Goal: Information Seeking & Learning: Learn about a topic

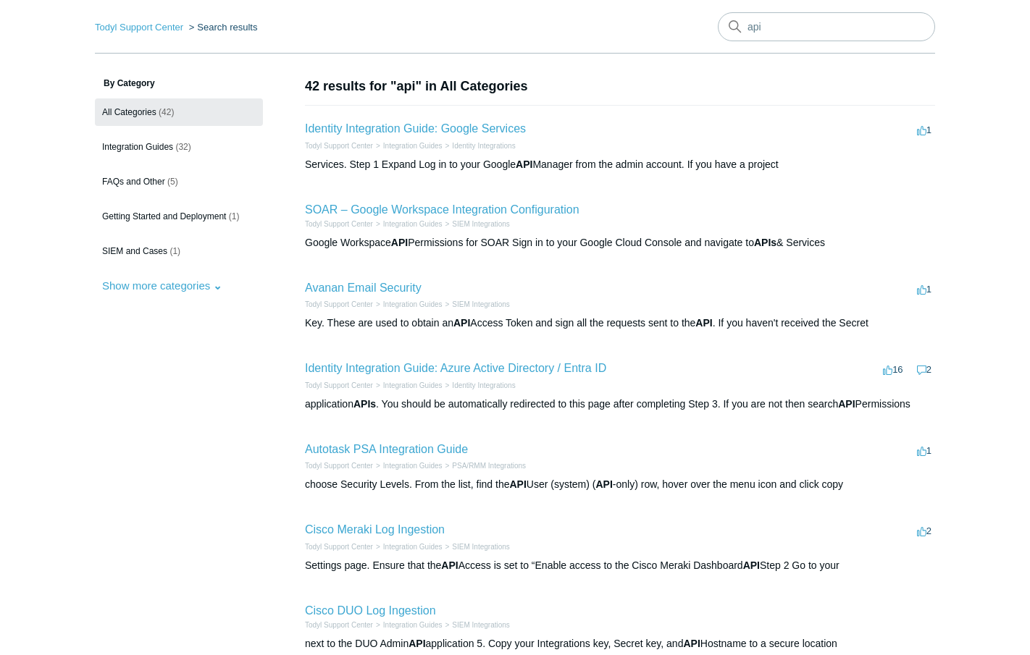
scroll to position [59, 0]
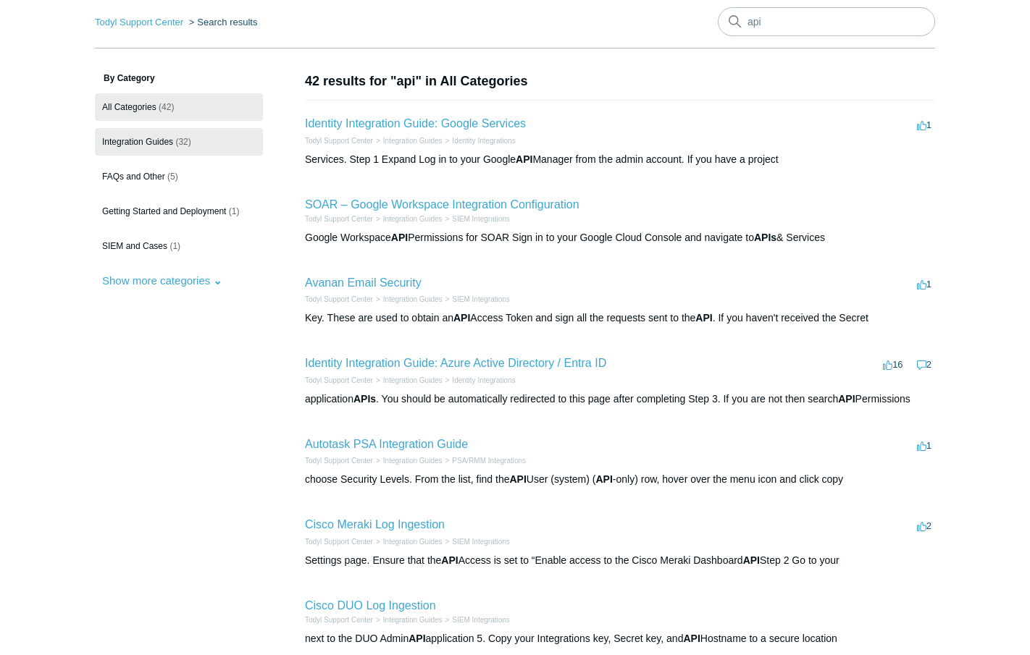
click at [151, 147] on link "Integration Guides (32)" at bounding box center [179, 142] width 168 height 28
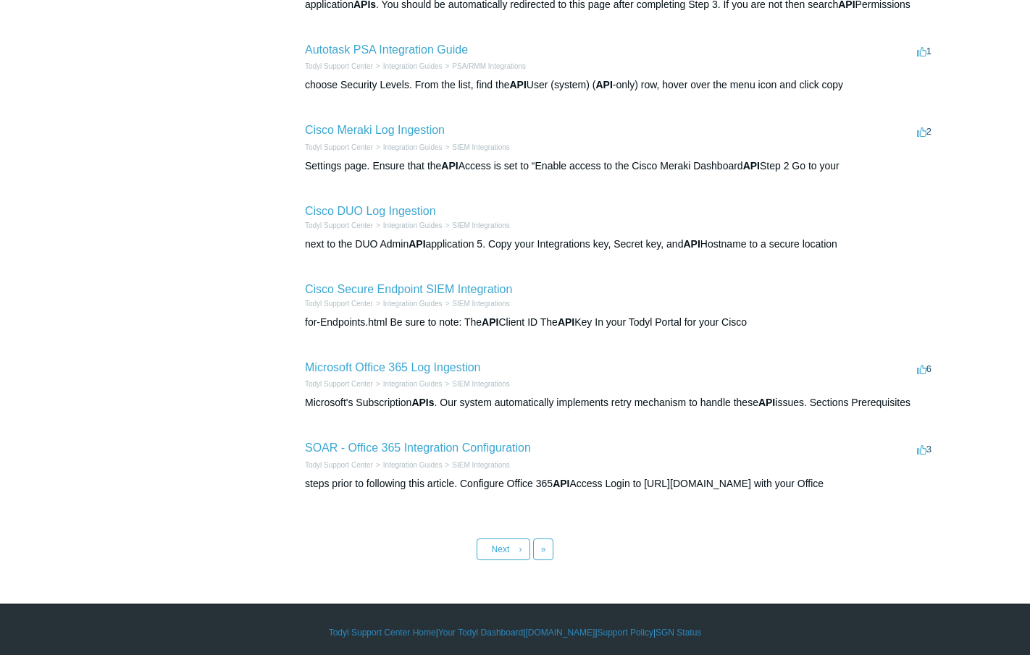
scroll to position [459, 0]
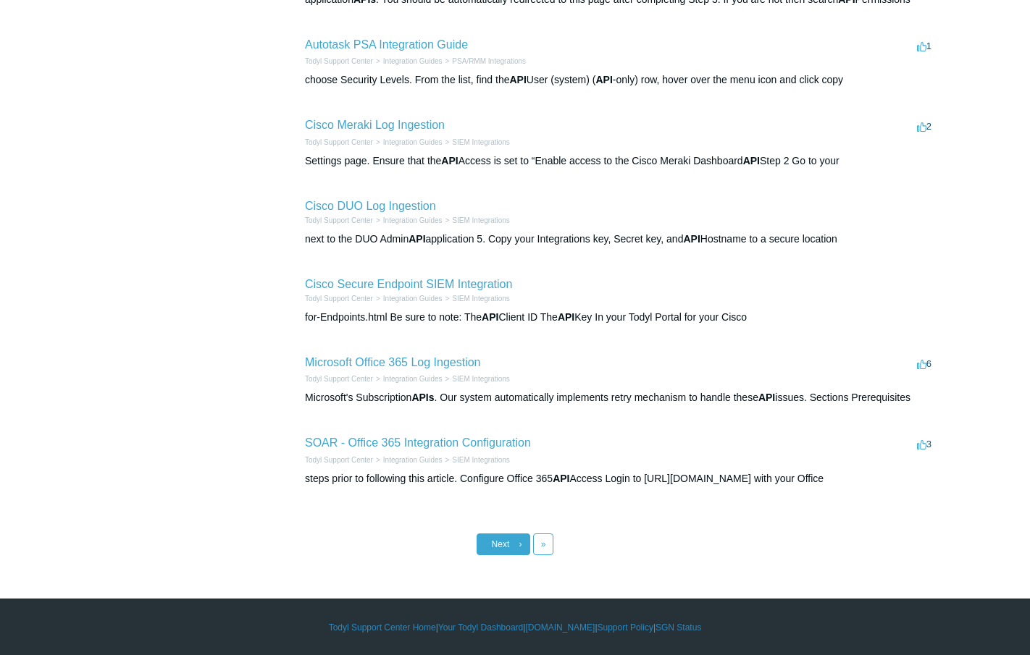
click at [495, 545] on span "Next" at bounding box center [501, 544] width 18 height 10
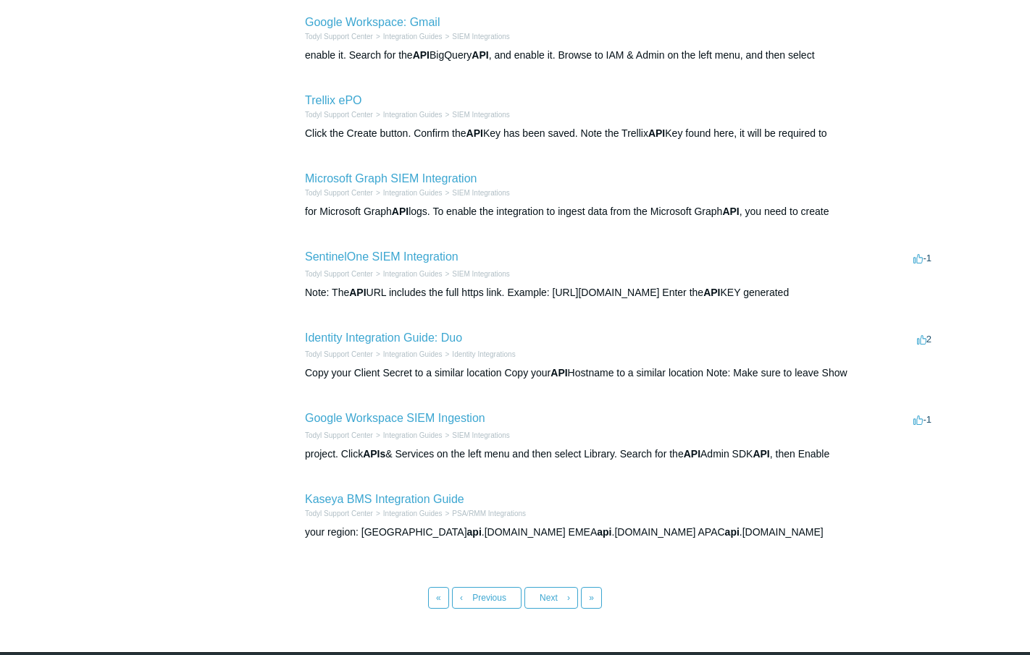
scroll to position [407, 0]
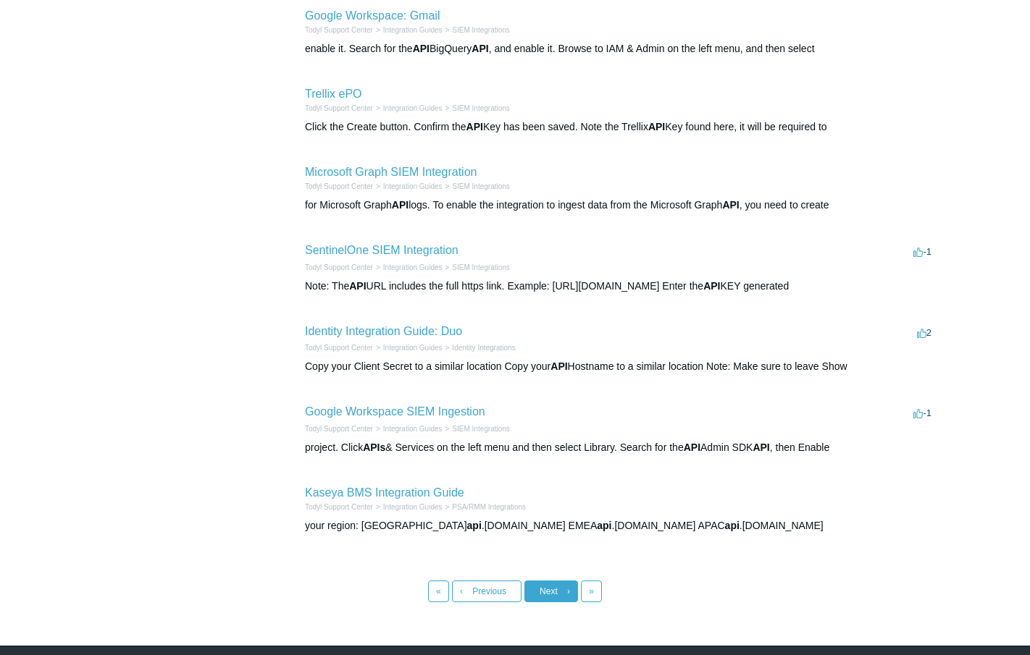
click at [551, 592] on span "Next" at bounding box center [548, 592] width 18 height 10
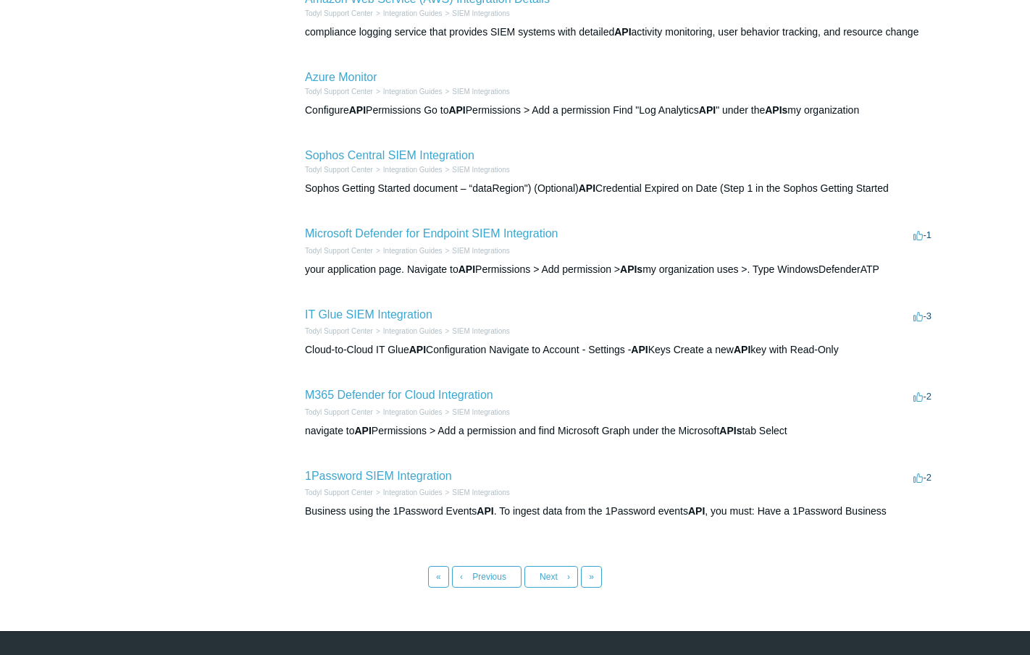
scroll to position [434, 0]
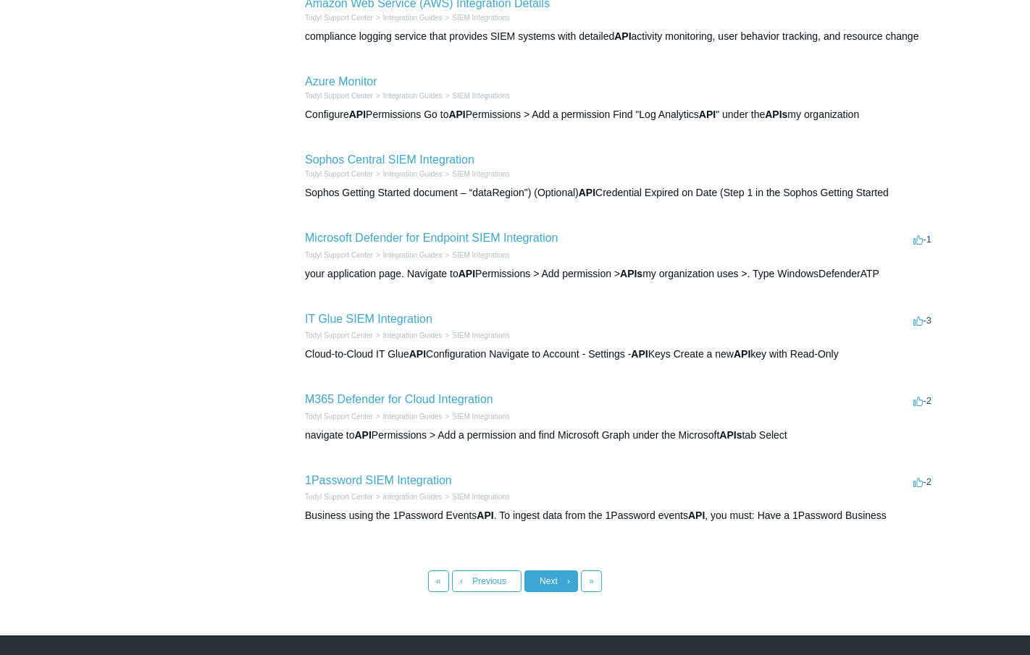
click at [554, 576] on span "Next" at bounding box center [548, 581] width 18 height 10
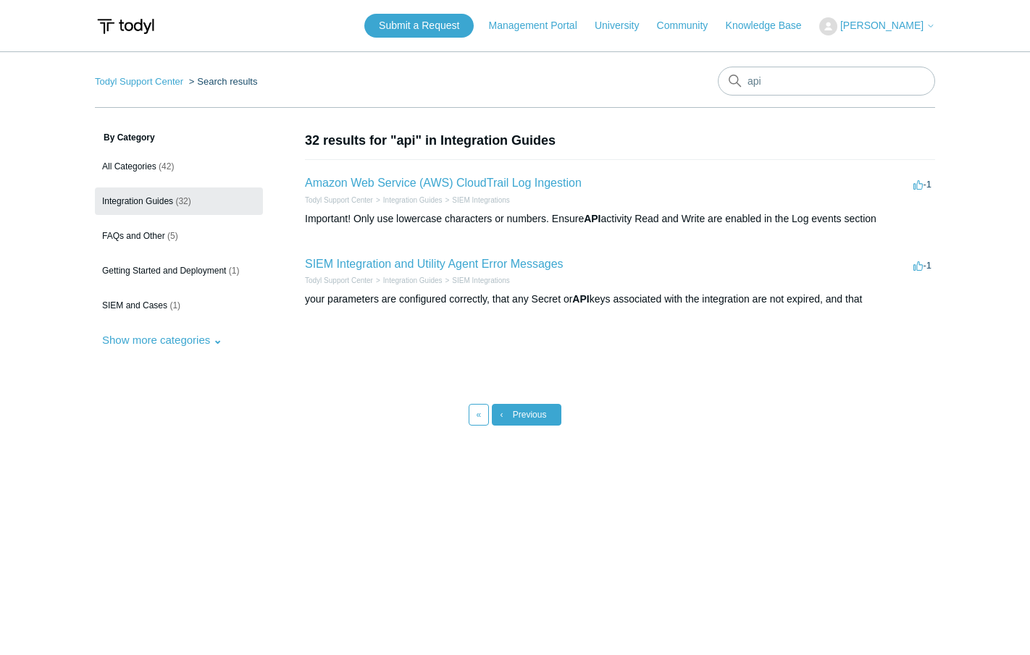
click at [516, 418] on span "Previous" at bounding box center [530, 415] width 34 height 10
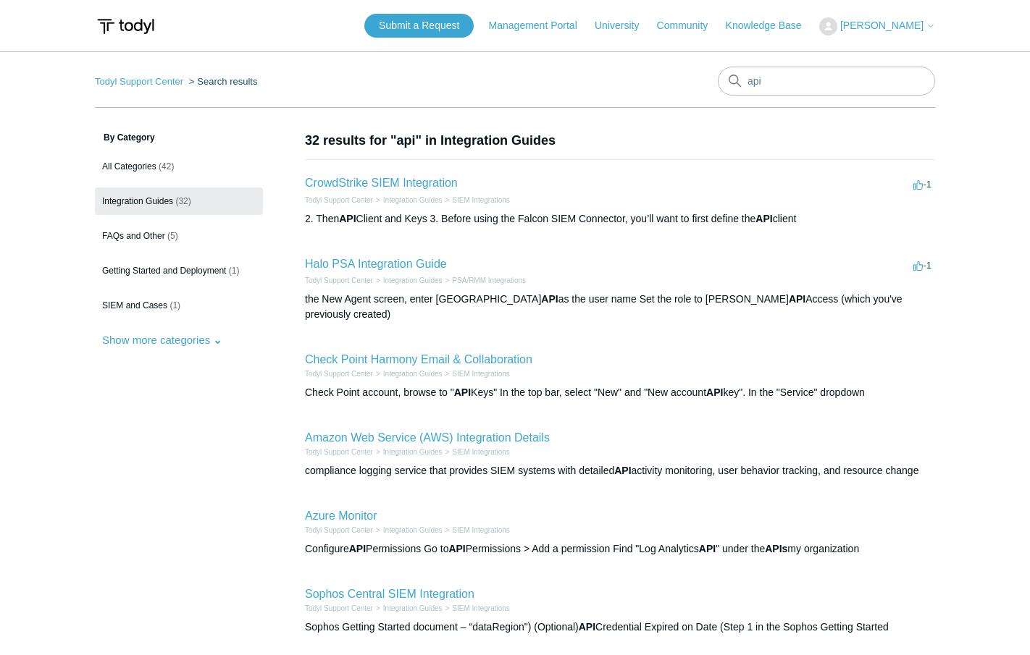
scroll to position [457, 0]
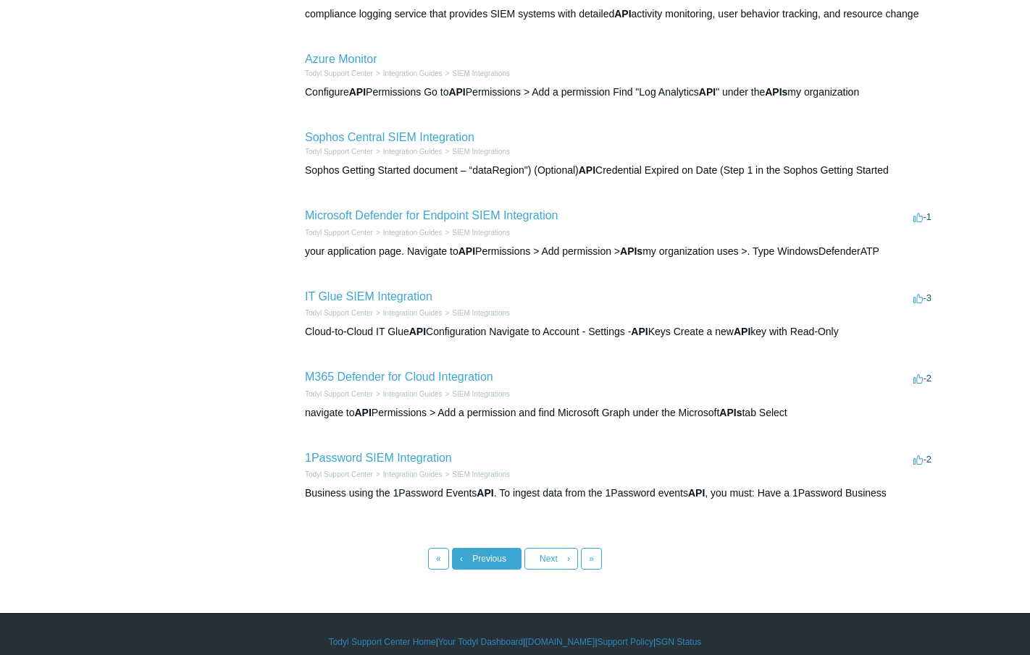
click at [494, 554] on span "Previous" at bounding box center [489, 559] width 34 height 10
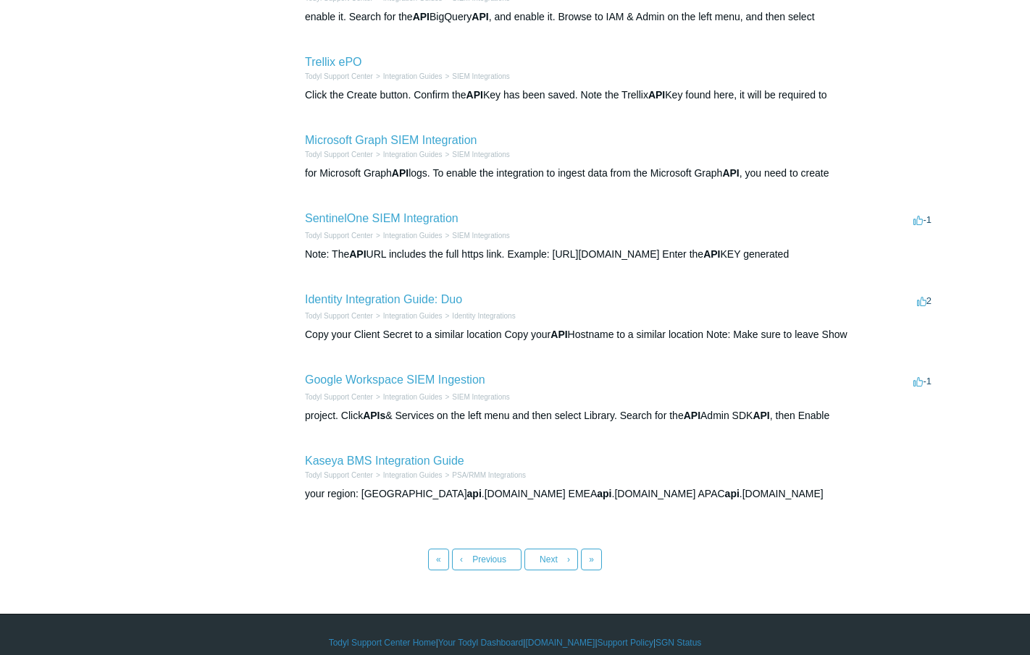
scroll to position [454, 0]
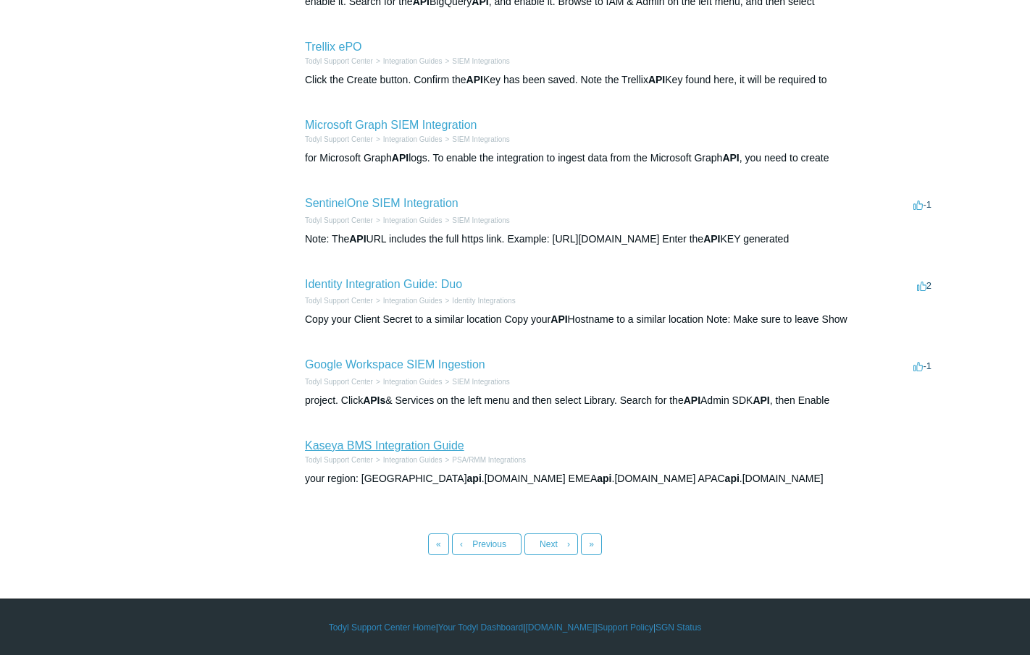
click at [382, 448] on link "Kaseya BMS Integration Guide" at bounding box center [384, 446] width 159 height 12
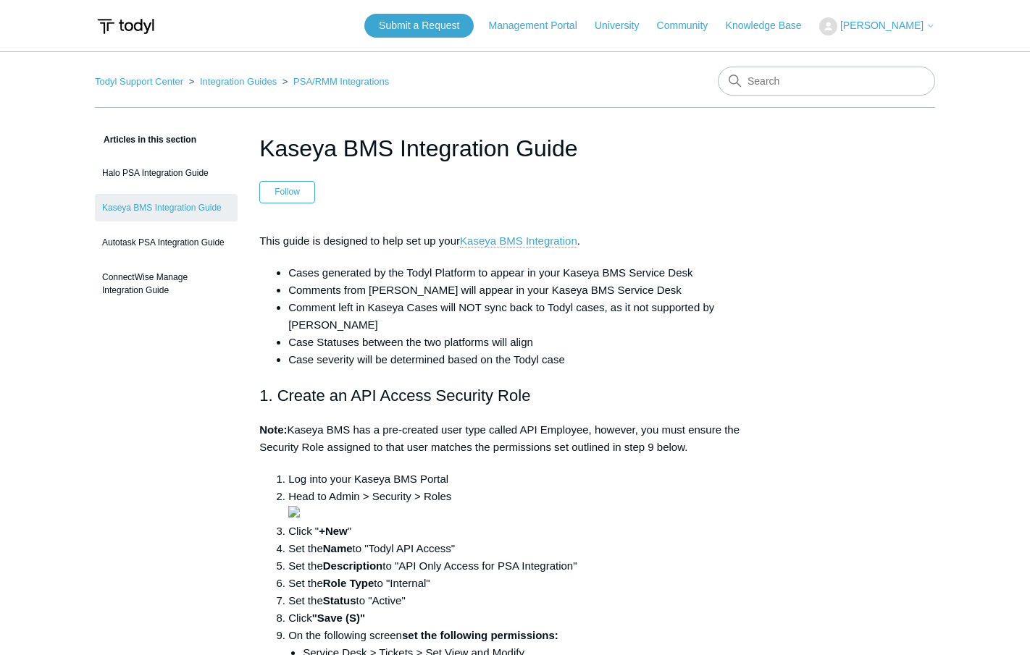
click at [236, 88] on ol "Todyl Support Center Integration Guides PSA/RMM Integrations" at bounding box center [242, 81] width 294 height 17
click at [238, 81] on link "Integration Guides" at bounding box center [238, 81] width 77 height 11
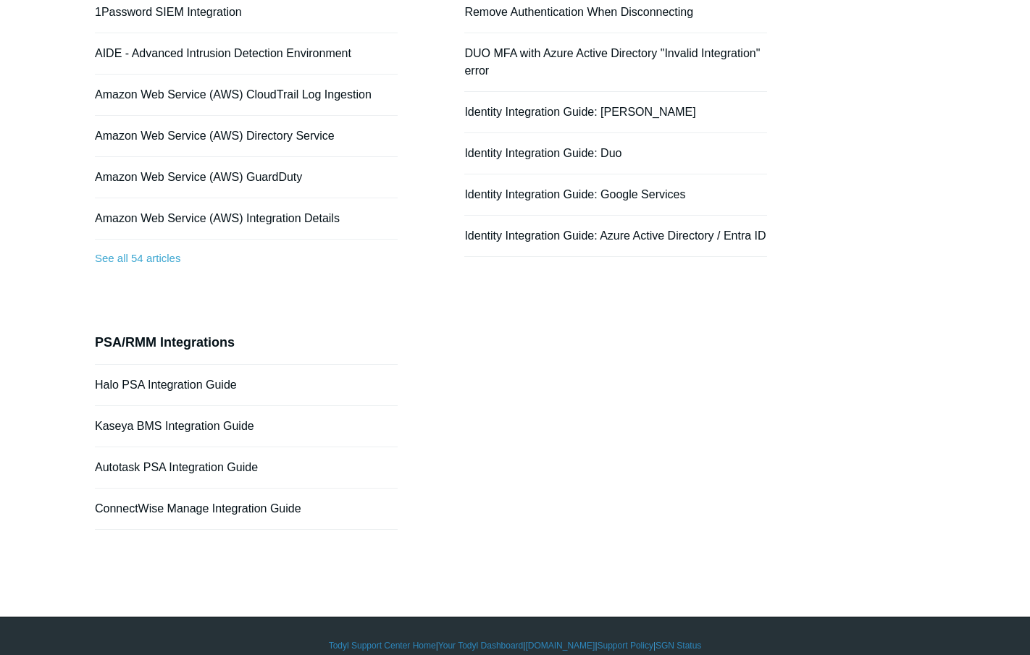
scroll to position [232, 0]
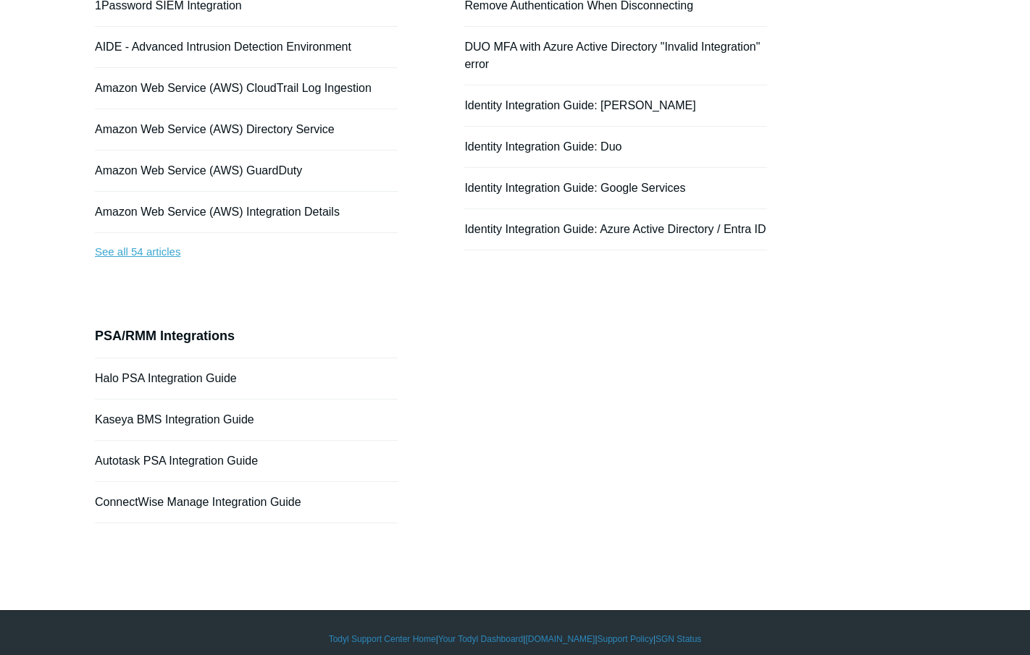
click at [158, 252] on link "See all 54 articles" at bounding box center [246, 252] width 303 height 38
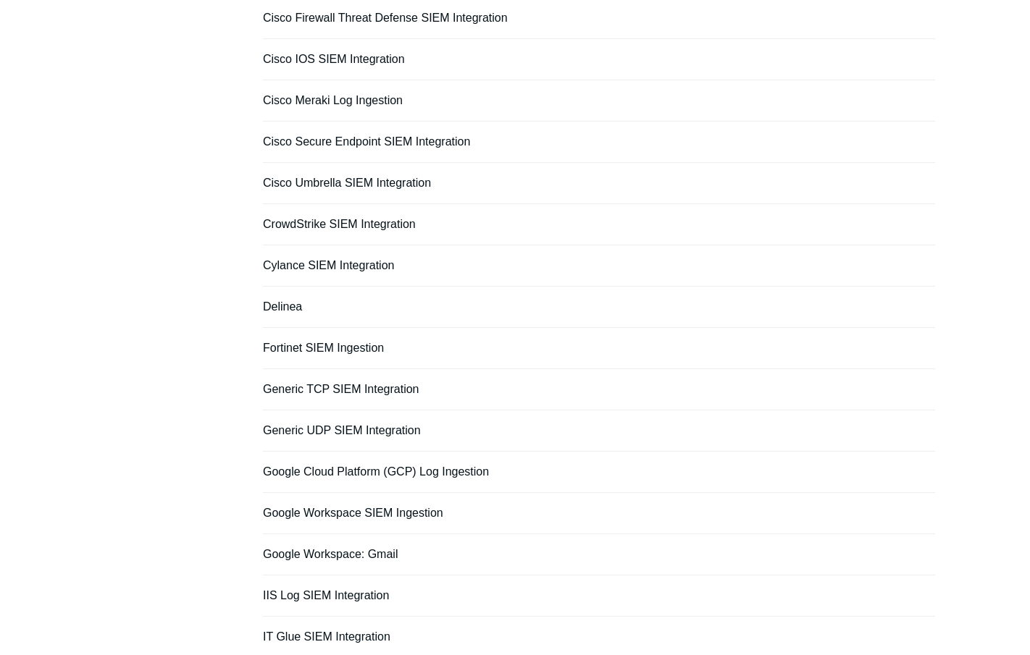
scroll to position [872, 0]
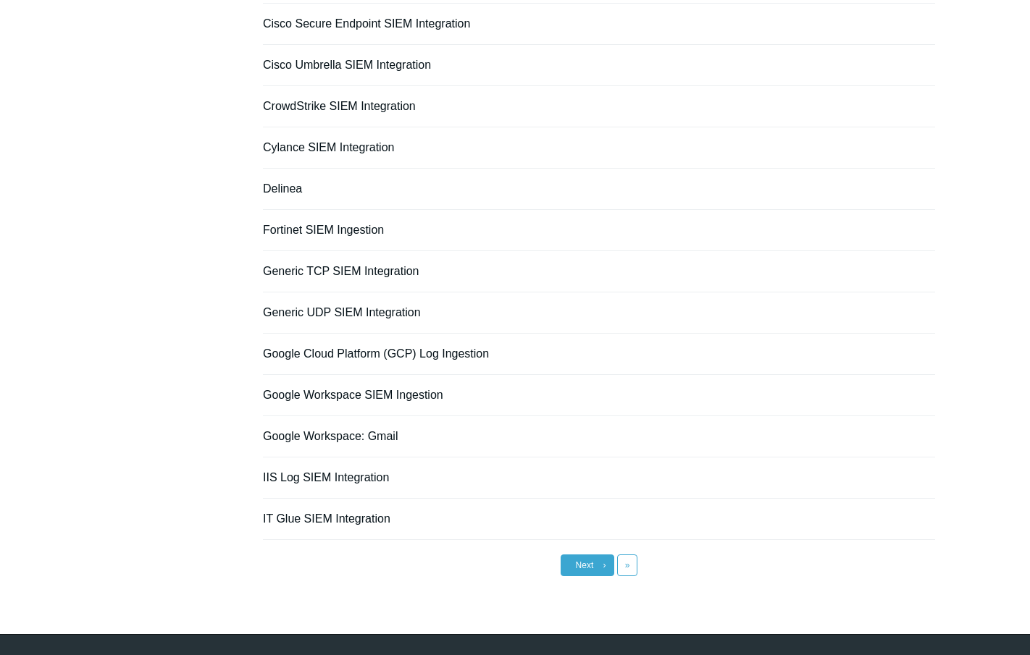
click at [588, 563] on span "Next" at bounding box center [585, 565] width 18 height 10
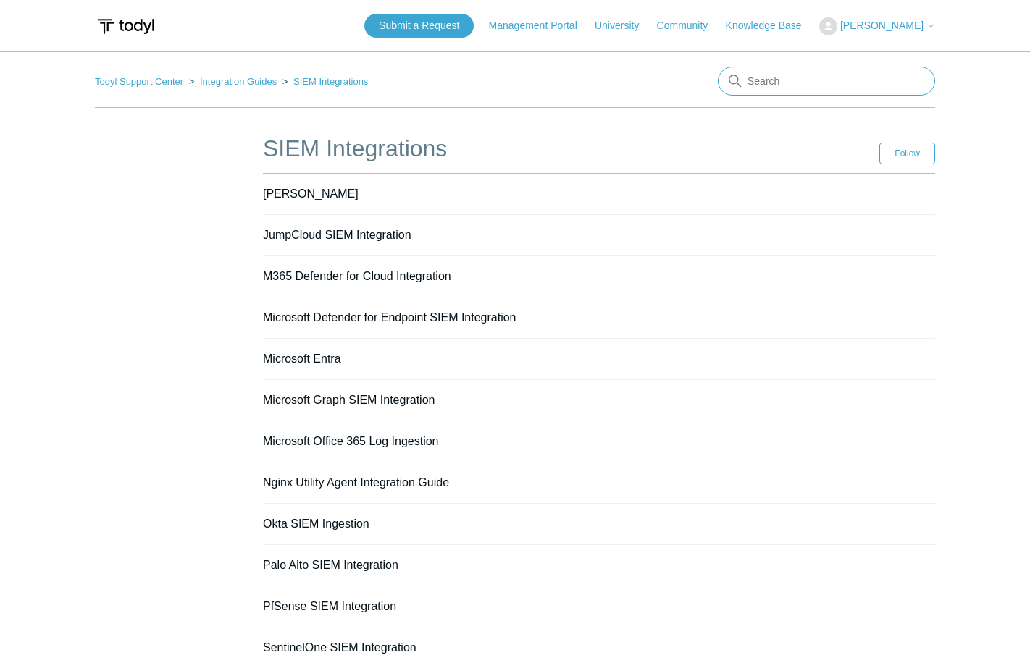
click at [775, 81] on input "Search" at bounding box center [826, 81] width 217 height 29
type input "package"
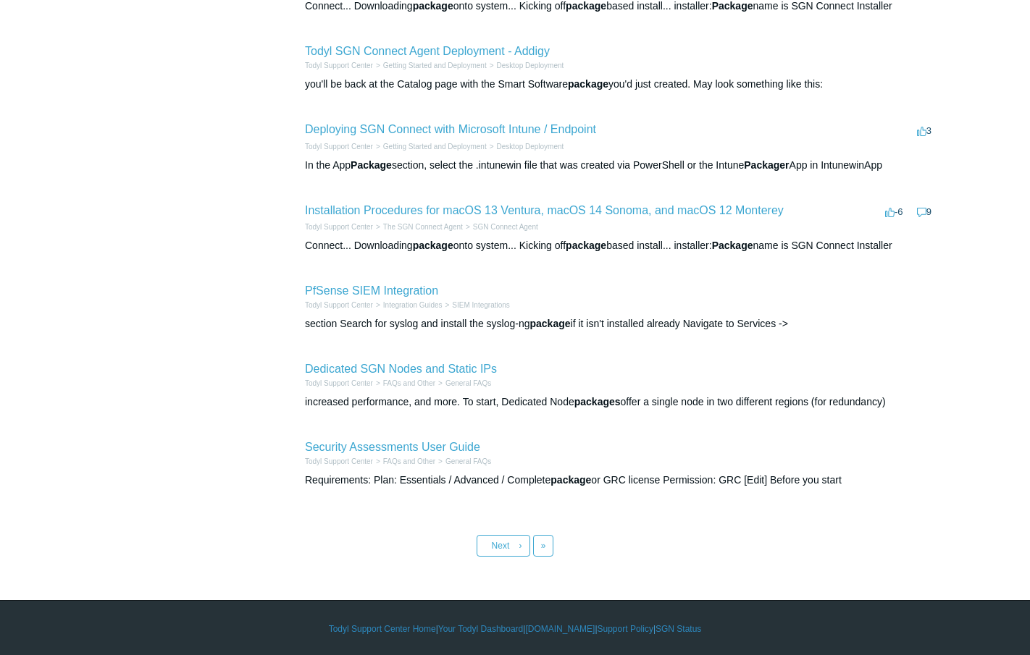
scroll to position [452, 0]
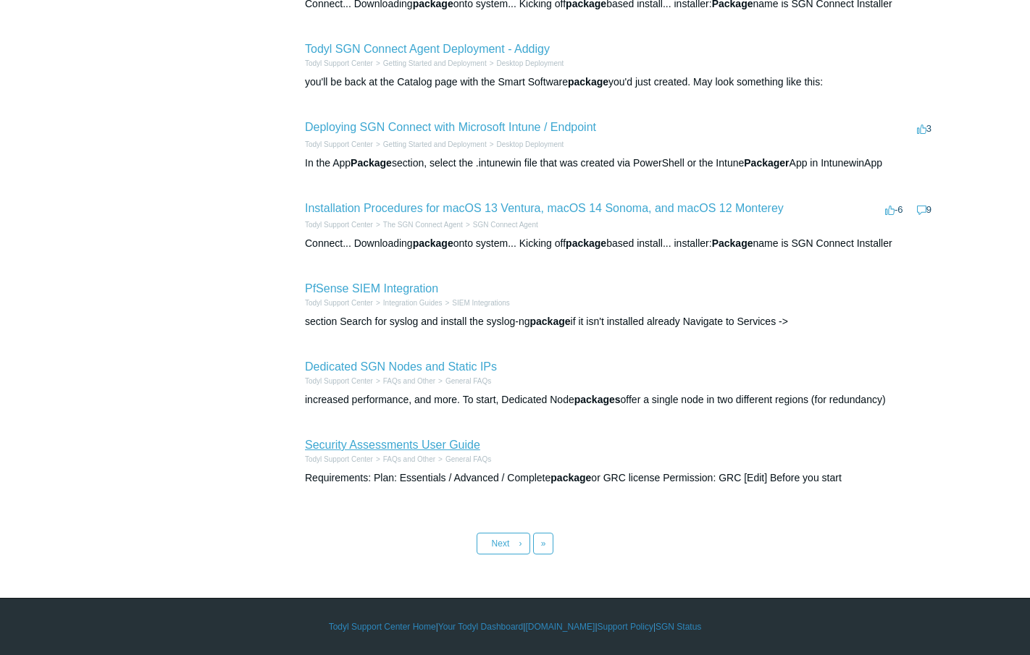
click at [332, 444] on link "Security Assessments User Guide" at bounding box center [392, 445] width 175 height 12
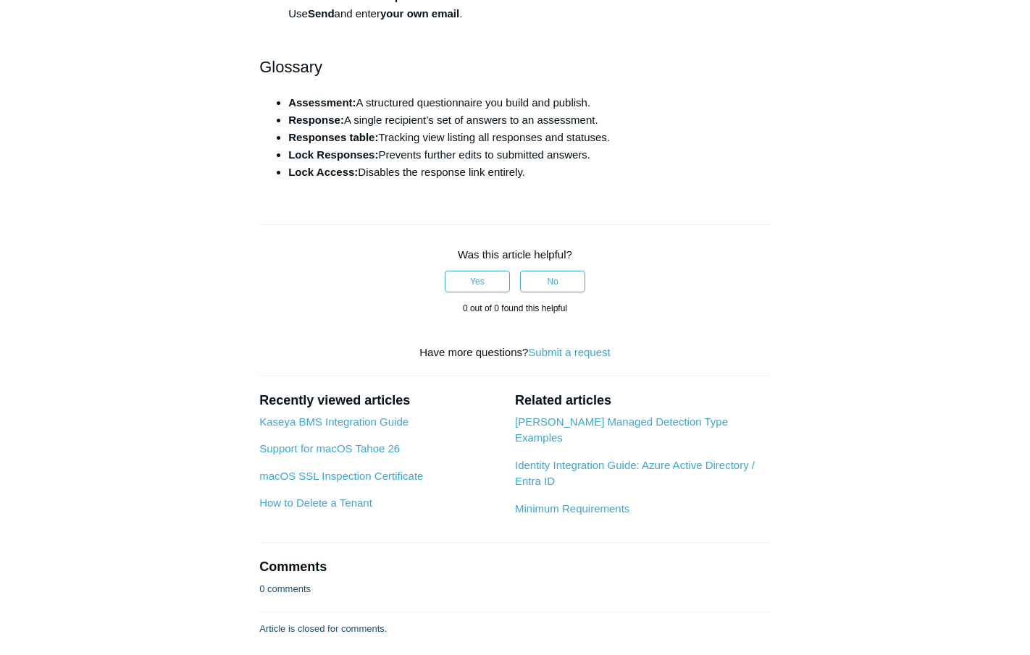
scroll to position [3341, 0]
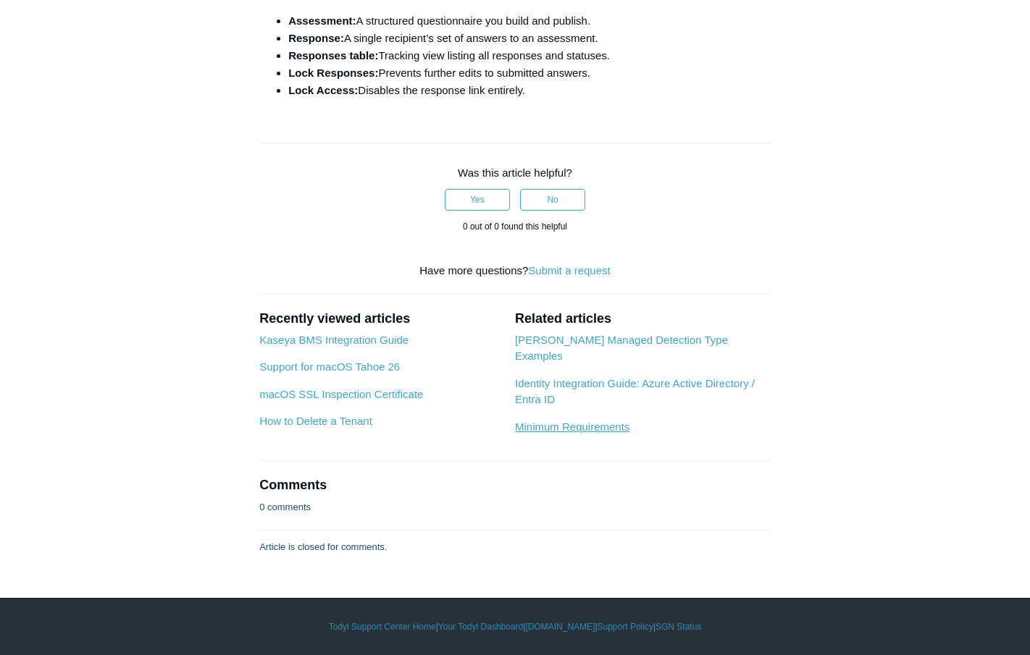
click at [575, 421] on link "Minimum Requirements" at bounding box center [572, 427] width 114 height 12
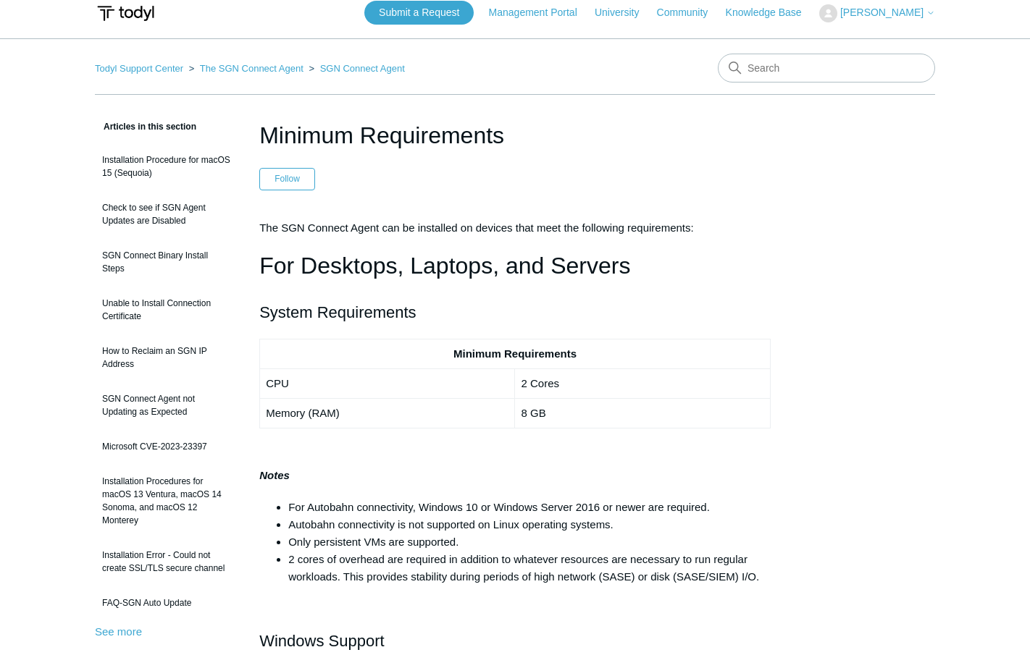
scroll to position [16, 0]
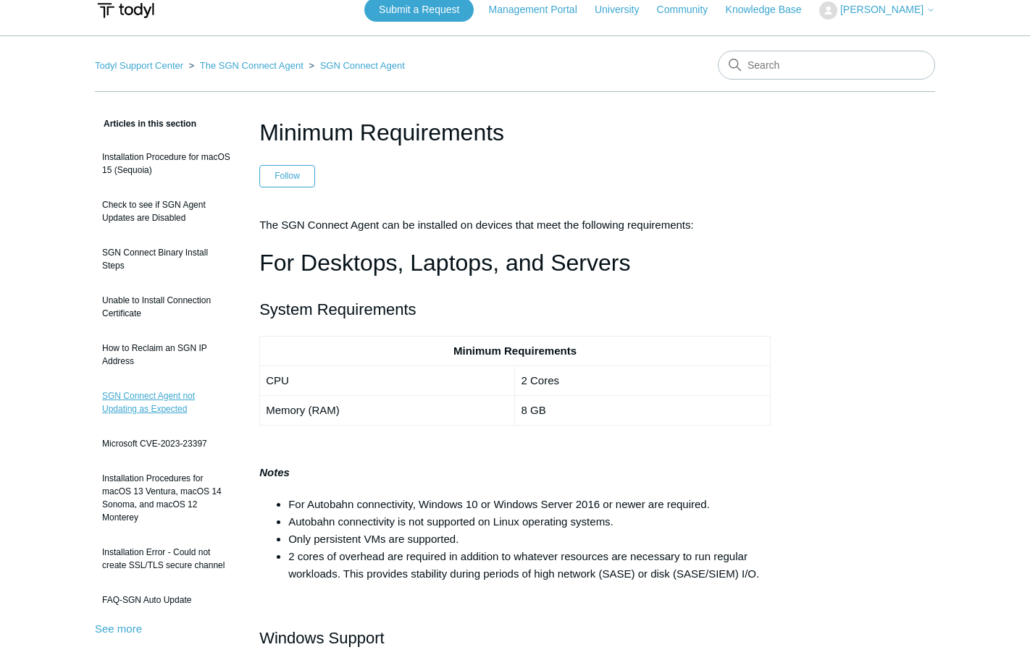
click at [122, 384] on link "SGN Connect Agent not Updating as Expected" at bounding box center [166, 402] width 143 height 41
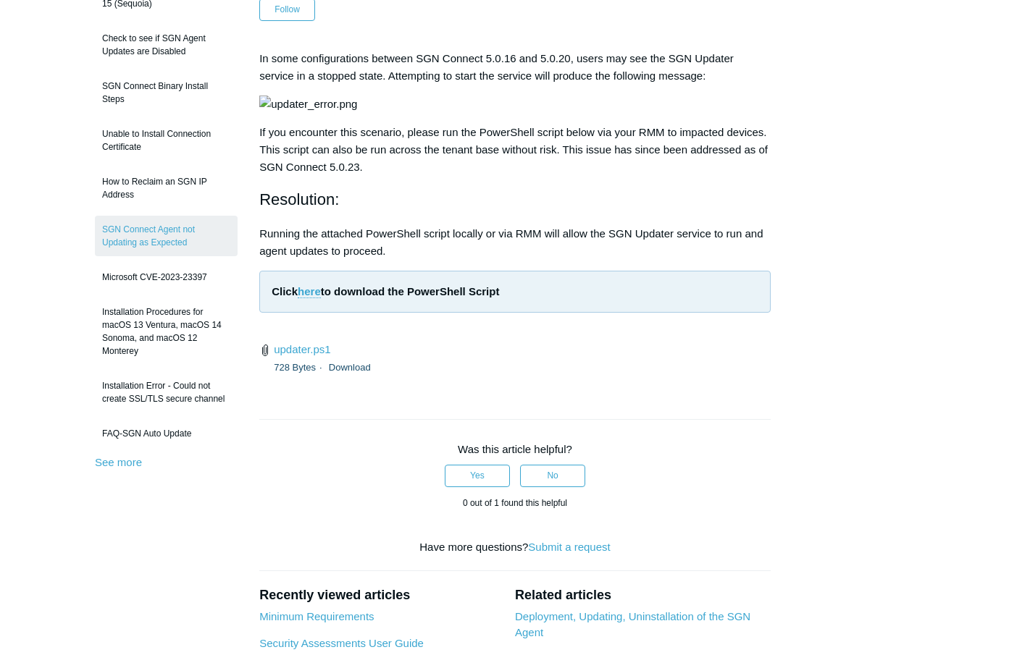
scroll to position [171, 0]
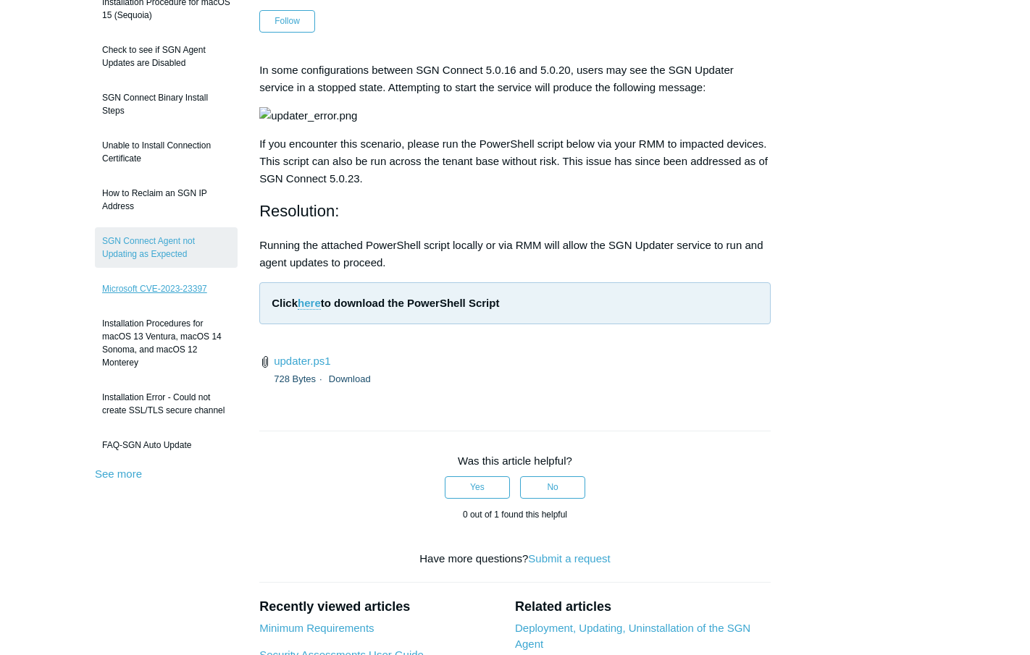
click at [188, 277] on link "Microsoft CVE-2023-23397" at bounding box center [166, 289] width 143 height 28
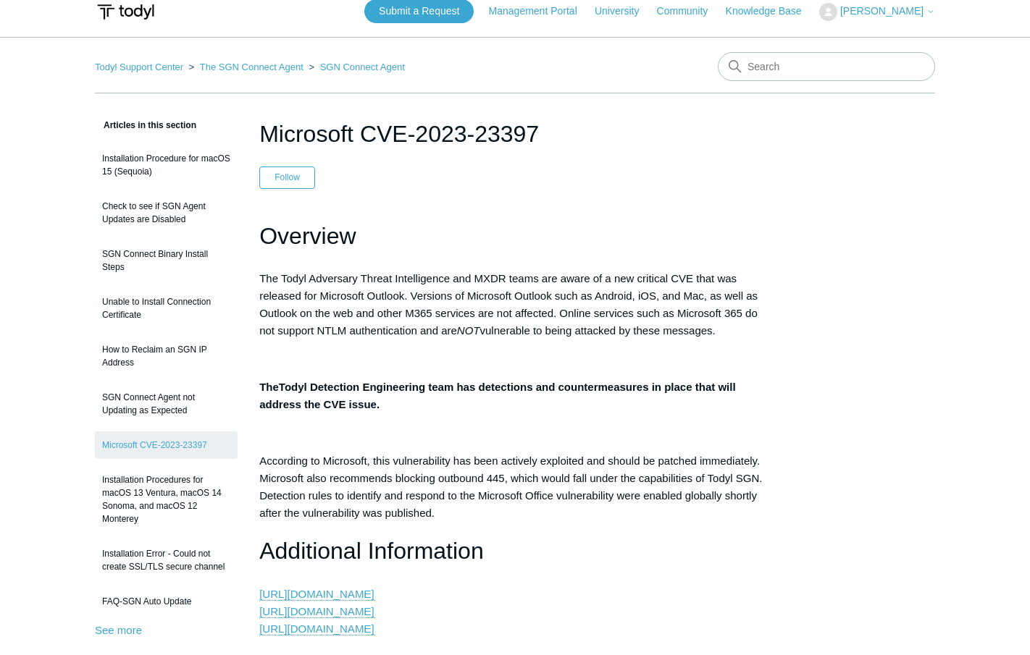
scroll to position [15, 0]
